Goal: Information Seeking & Learning: Understand process/instructions

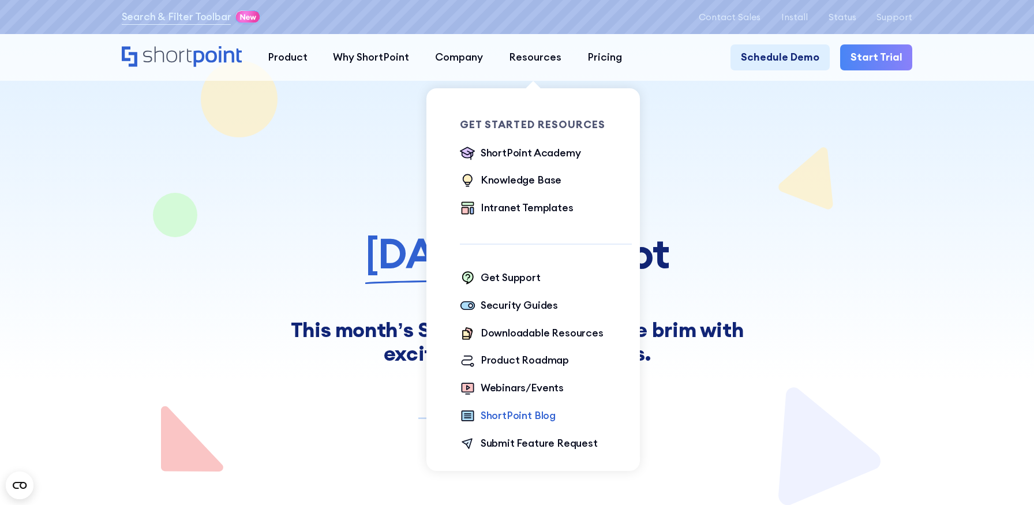
click at [509, 415] on div "ShortPoint Blog" at bounding box center [517, 416] width 75 height 16
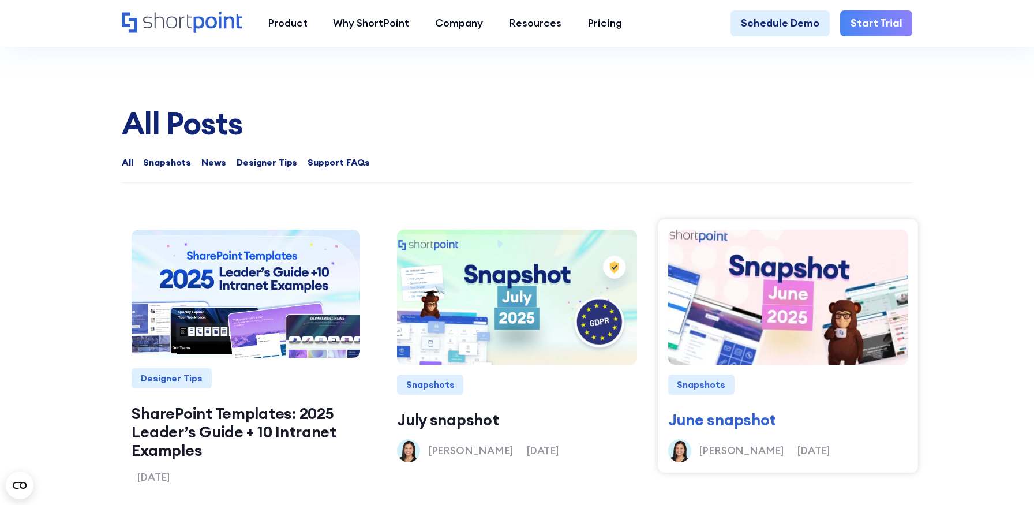
scroll to position [1084, 0]
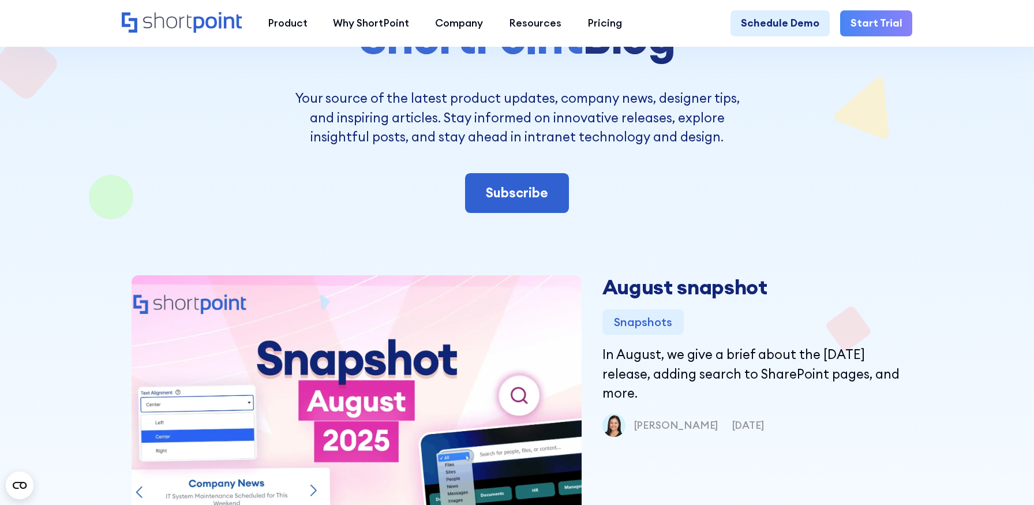
scroll to position [82, 0]
